Goal: Transaction & Acquisition: Purchase product/service

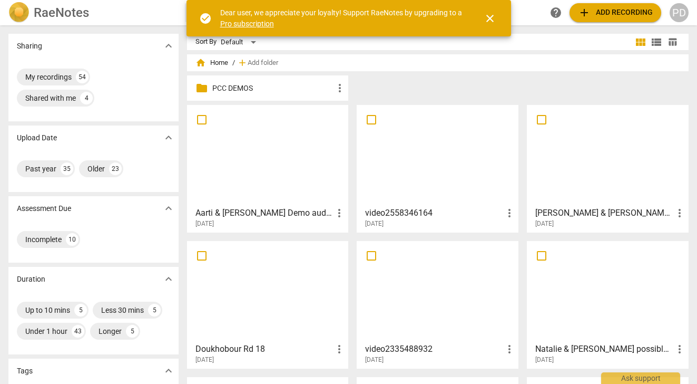
click at [605, 9] on span "add Add recording" at bounding box center [615, 12] width 75 height 13
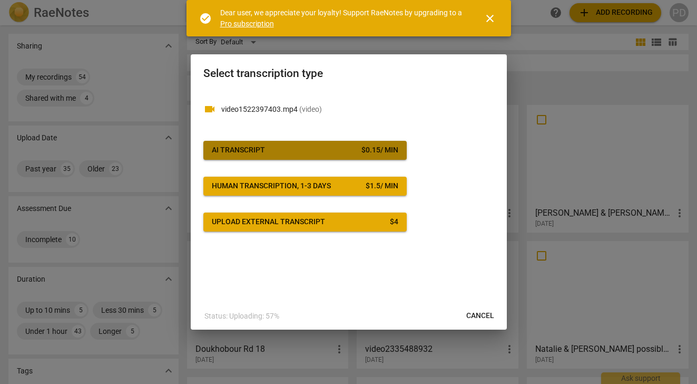
click at [245, 148] on div "AI Transcript" at bounding box center [238, 150] width 53 height 11
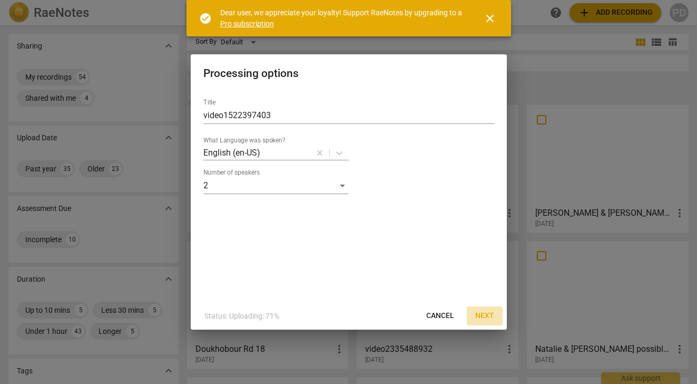
click at [484, 318] on span "Next" at bounding box center [484, 315] width 19 height 11
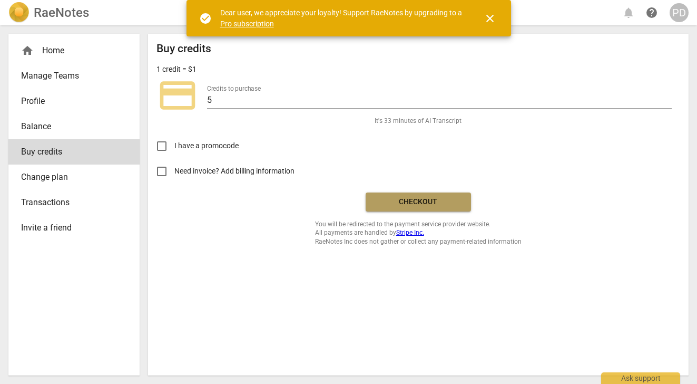
click at [390, 200] on span "Checkout" at bounding box center [418, 201] width 89 height 11
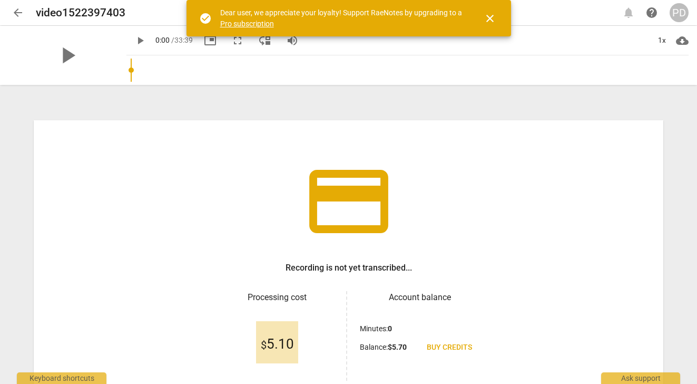
scroll to position [92, 0]
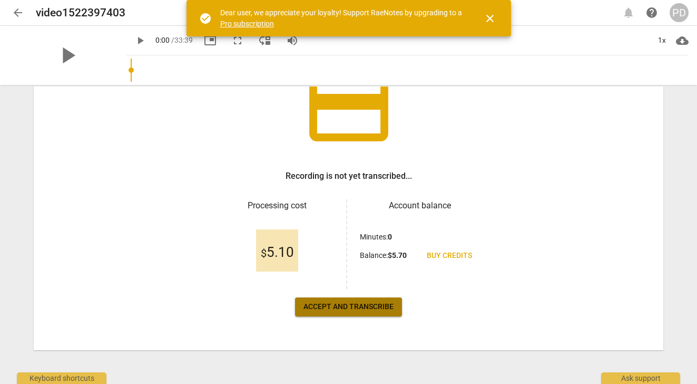
click at [353, 308] on span "Accept and transcribe" at bounding box center [348, 306] width 90 height 11
